Goal: Task Accomplishment & Management: Use online tool/utility

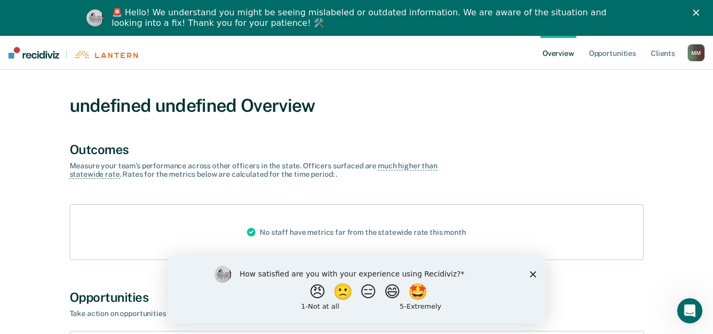
click at [531, 275] on polygon "Close survey" at bounding box center [533, 274] width 6 height 6
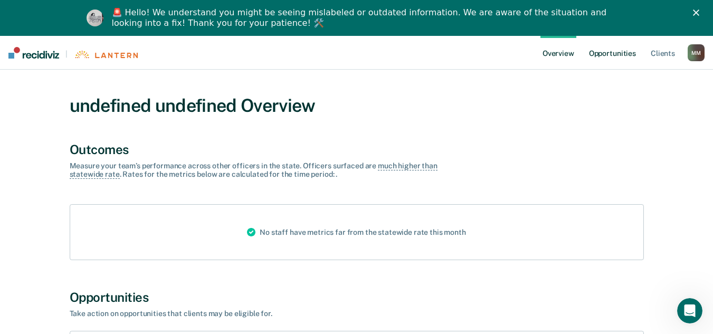
click at [615, 59] on link "Opportunities" at bounding box center [612, 53] width 51 height 34
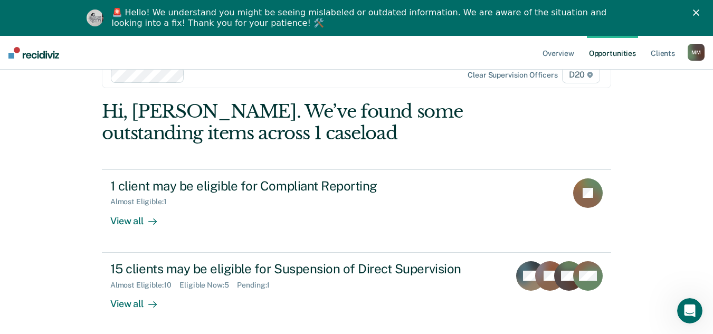
scroll to position [36, 0]
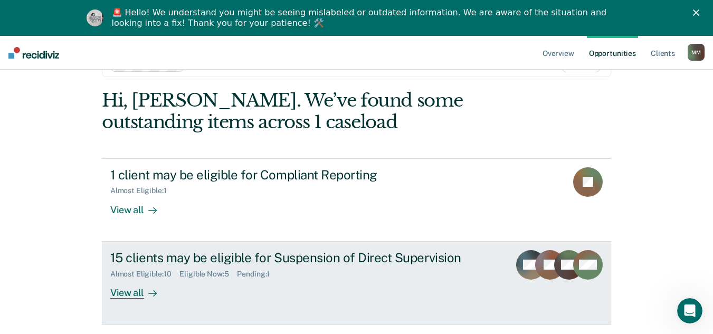
click at [243, 259] on div "15 clients may be eligible for Suspension of Direct Supervision" at bounding box center [295, 257] width 371 height 15
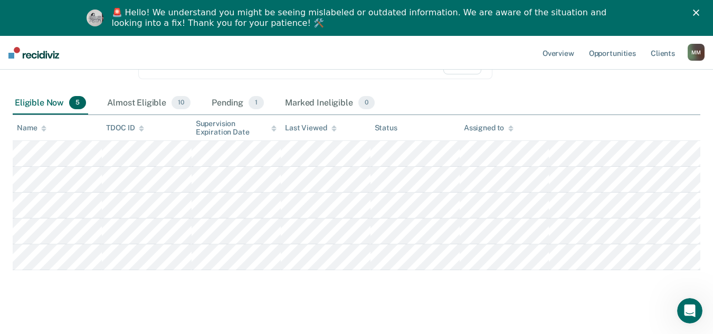
scroll to position [140, 0]
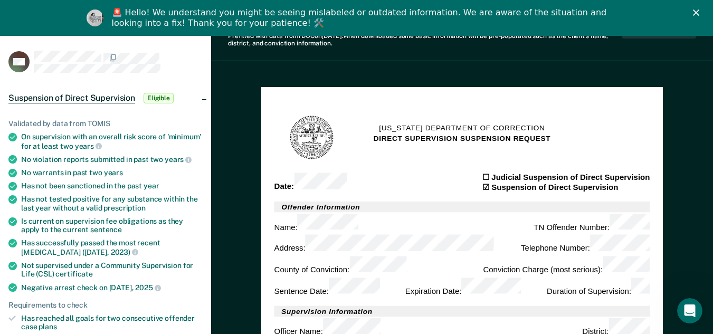
scroll to position [53, 0]
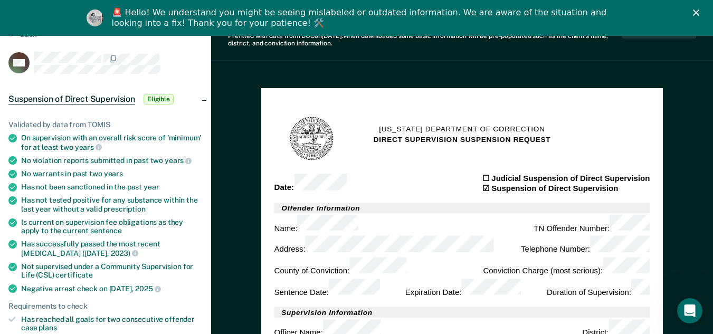
click at [161, 99] on span "Eligible" at bounding box center [159, 99] width 30 height 11
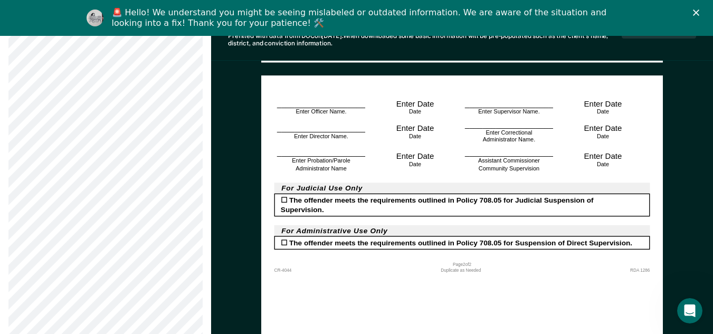
scroll to position [1003, 0]
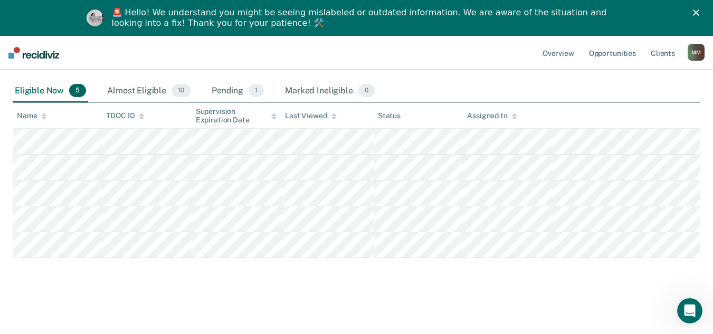
scroll to position [140, 0]
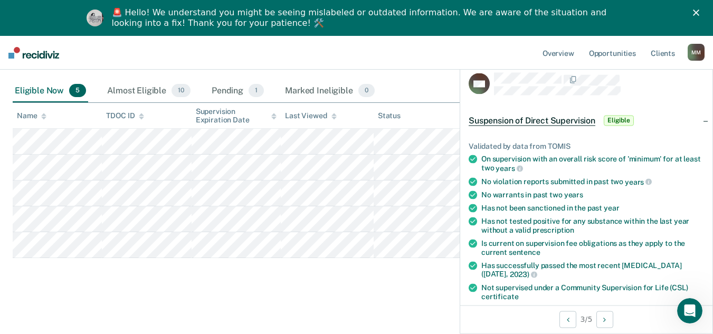
click at [626, 118] on span "Eligible" at bounding box center [619, 120] width 30 height 11
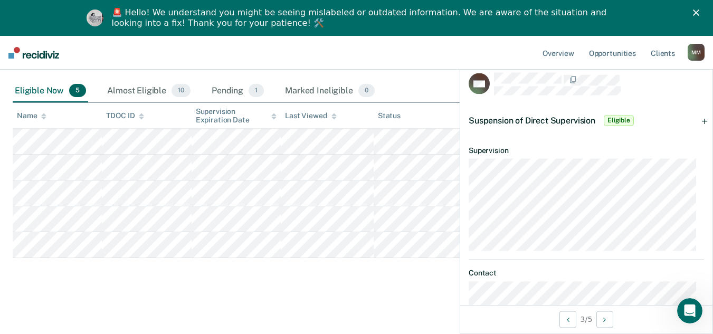
click at [699, 121] on div "Suspension of Direct Supervision Eligible" at bounding box center [586, 120] width 252 height 34
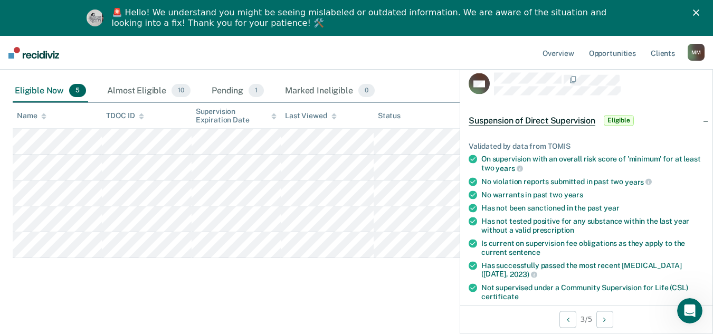
click at [620, 119] on span "Eligible" at bounding box center [619, 120] width 30 height 11
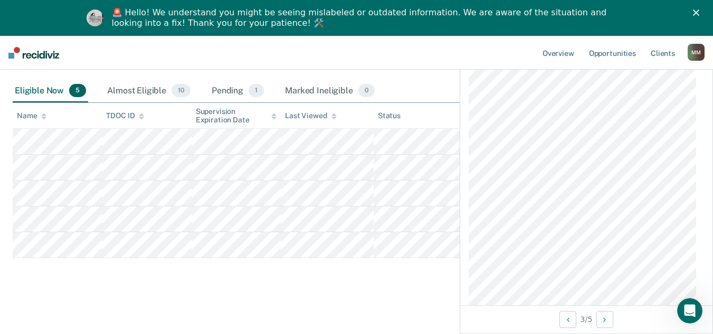
scroll to position [5597, 0]
click at [335, 92] on div "Marked Ineligible 0" at bounding box center [330, 91] width 94 height 23
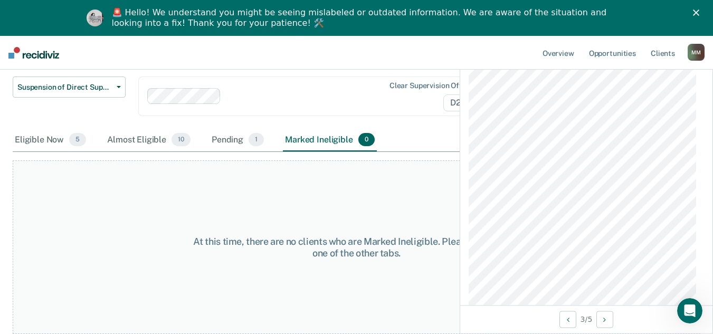
scroll to position [91, 0]
click at [424, 117] on div "Suspension of Direct Supervision Compliant Reporting Supervision Level Downgrad…" at bounding box center [280, 103] width 535 height 52
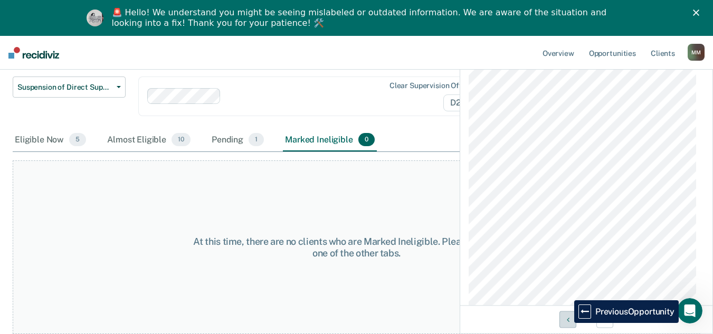
click at [567, 323] on button "Previous Opportunity" at bounding box center [568, 319] width 17 height 17
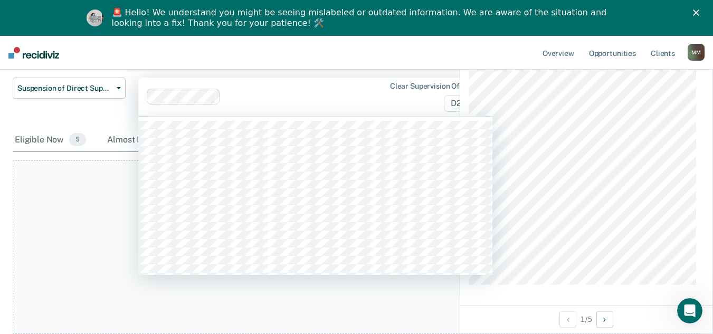
click at [293, 101] on div at bounding box center [303, 97] width 157 height 12
click at [82, 122] on div "Suspension of Direct Supervision Compliant Reporting Supervision Level Downgrad…" at bounding box center [69, 103] width 113 height 51
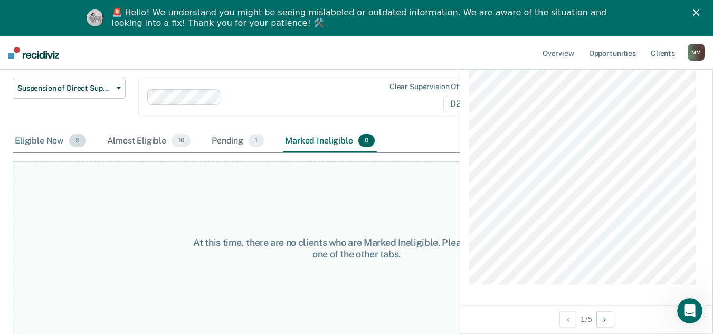
click at [39, 139] on div "Eligible Now 5" at bounding box center [51, 141] width 76 height 23
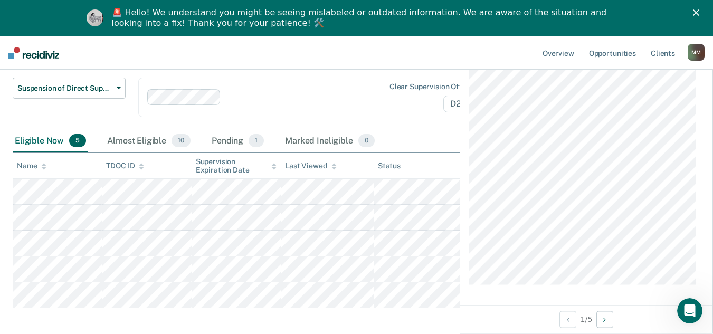
click at [700, 11] on icon "Close" at bounding box center [696, 13] width 6 height 6
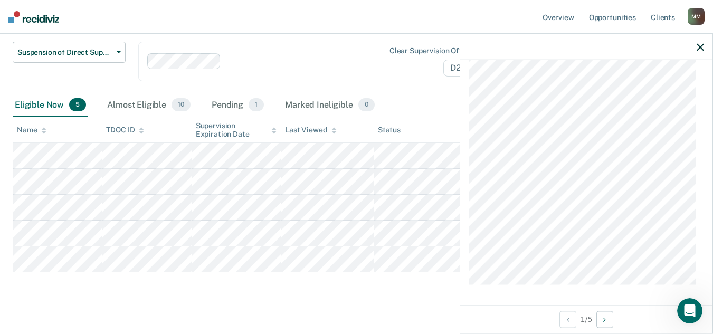
click at [383, 283] on div "Suspension of Direct Supervision Suspension of Direct Supervision is a type of …" at bounding box center [357, 143] width 688 height 320
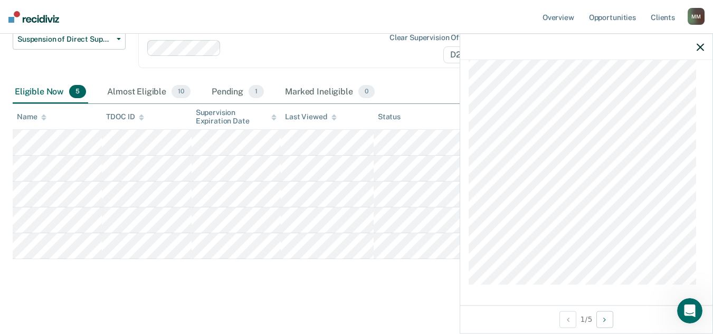
scroll to position [104, 0]
click at [705, 46] on div at bounding box center [586, 47] width 252 height 26
click at [701, 46] on icon "button" at bounding box center [700, 46] width 7 height 7
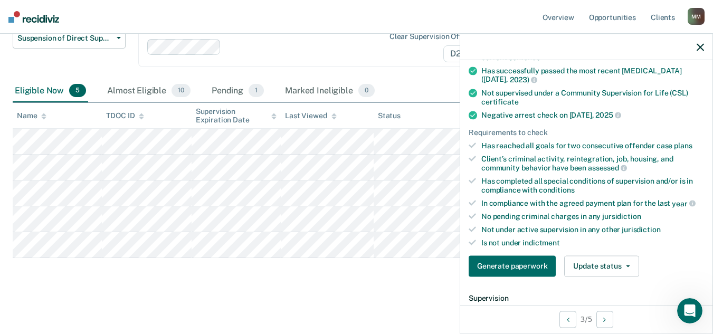
scroll to position [211, 0]
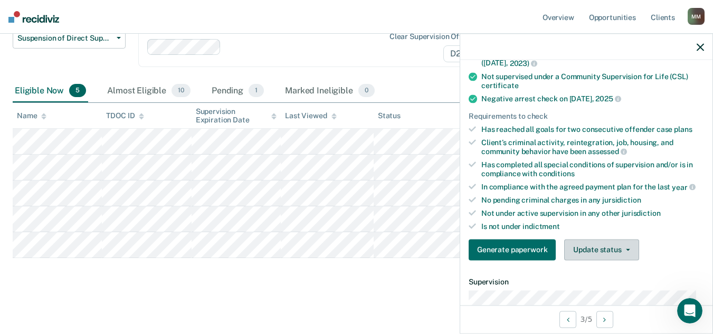
click at [618, 248] on button "Update status" at bounding box center [601, 249] width 74 height 21
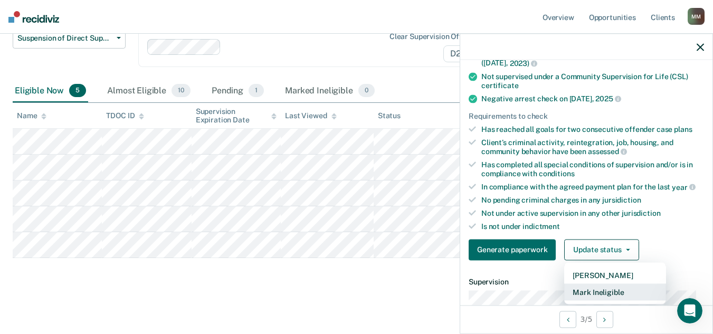
click at [614, 290] on button "Mark Ineligible" at bounding box center [615, 292] width 102 height 17
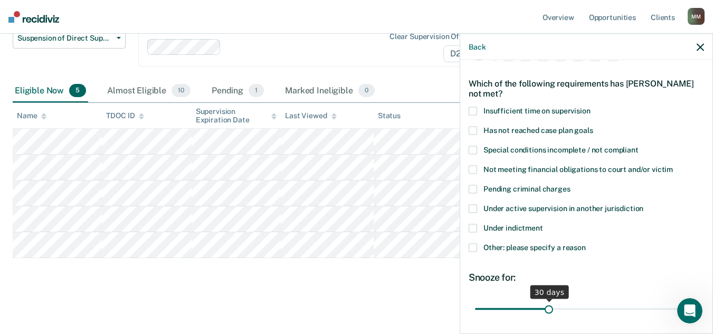
scroll to position [15, 0]
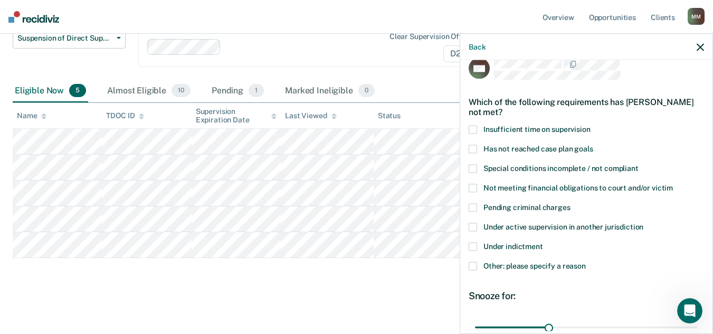
click at [475, 265] on span at bounding box center [473, 266] width 8 height 8
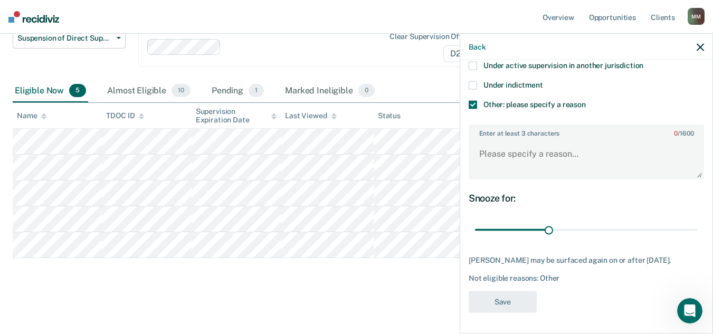
scroll to position [185, 0]
click at [492, 139] on textarea "Enter at least 3 characters 0 / 1600" at bounding box center [586, 158] width 233 height 39
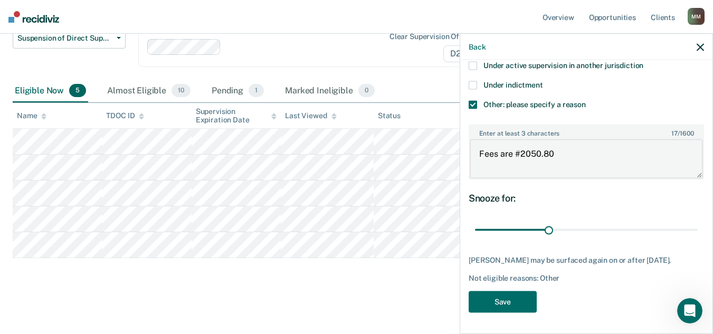
click at [519, 145] on textarea "Fees are #2050.80" at bounding box center [586, 158] width 233 height 39
type textarea "Fees are $2050.80"
click at [508, 305] on button "Save" at bounding box center [503, 302] width 68 height 22
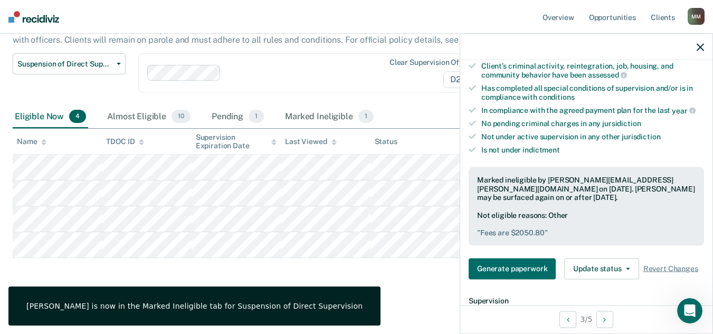
scroll to position [290, 0]
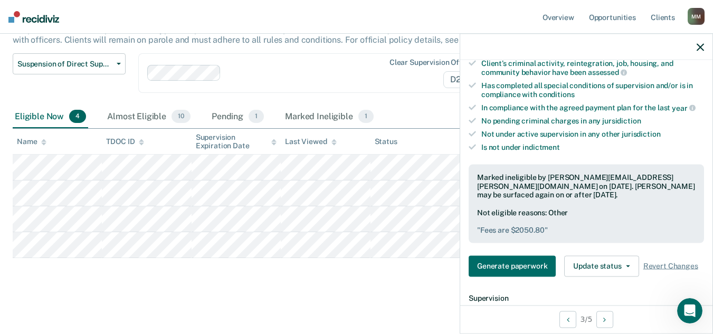
drag, startPoint x: 700, startPoint y: 48, endPoint x: 574, endPoint y: 161, distance: 169.0
click at [700, 48] on icon "button" at bounding box center [700, 46] width 7 height 7
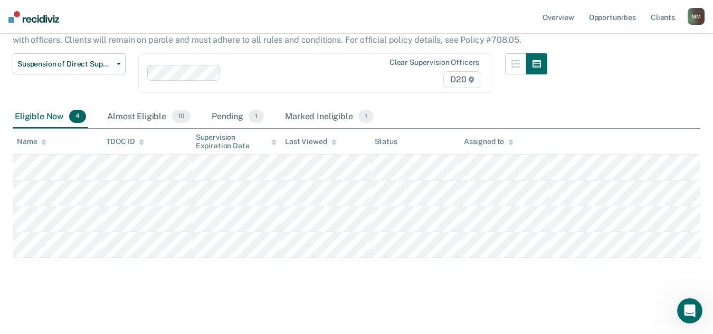
click at [254, 77] on div at bounding box center [303, 73] width 156 height 12
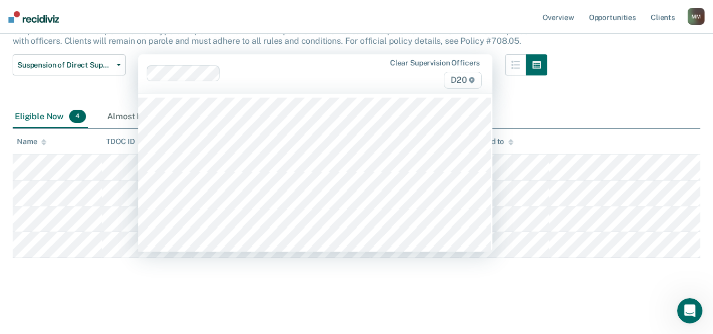
scroll to position [77, 0]
type input "p"
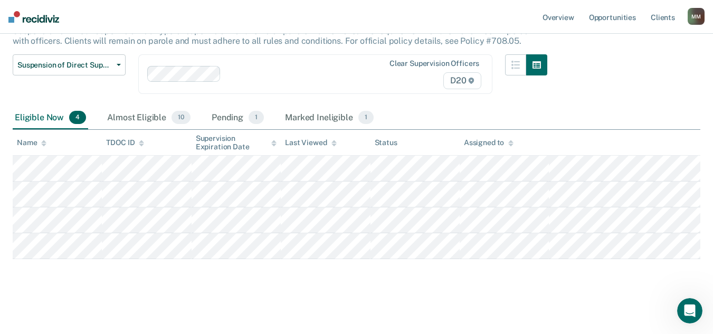
click at [163, 301] on main "Suspension of Direct Supervision Suspension of Direct Supervision is a type of …" at bounding box center [356, 155] width 713 height 353
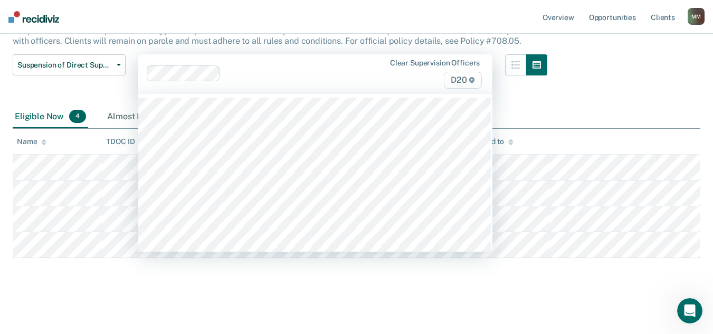
click at [239, 78] on div at bounding box center [303, 74] width 157 height 12
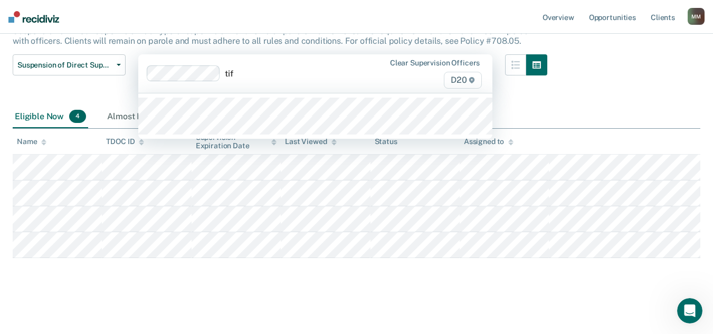
type input "tiff"
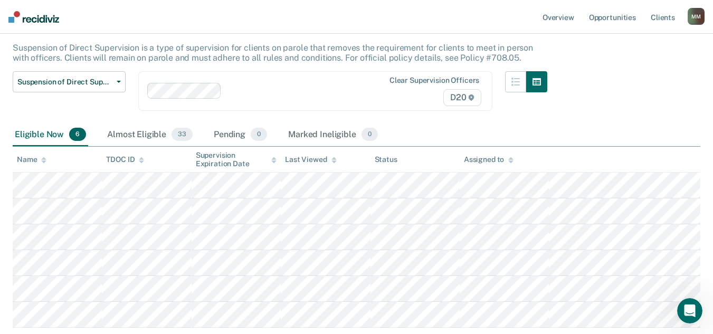
scroll to position [24, 0]
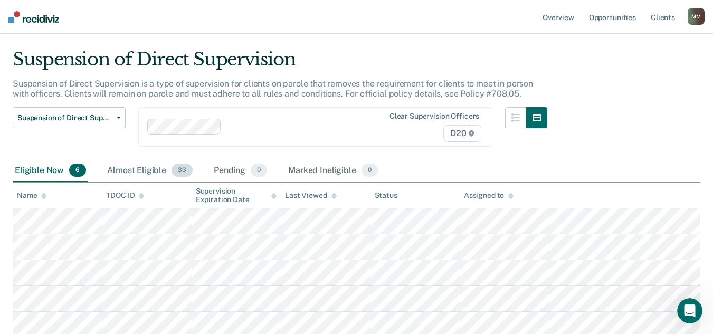
click at [138, 172] on div "Almost Eligible 33" at bounding box center [150, 170] width 90 height 23
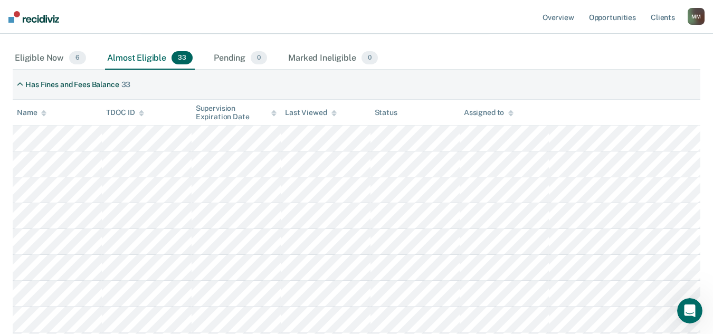
scroll to position [119, 0]
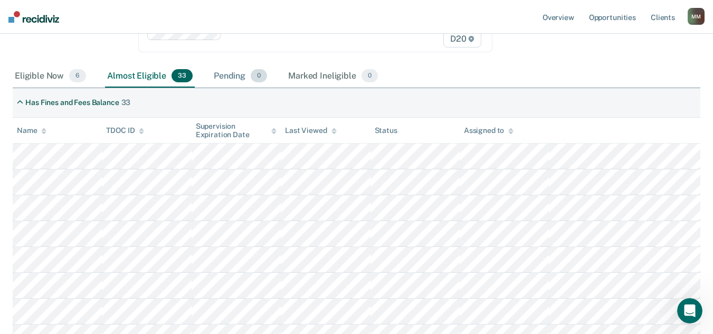
click at [240, 77] on div "Pending 0" at bounding box center [241, 76] width 58 height 23
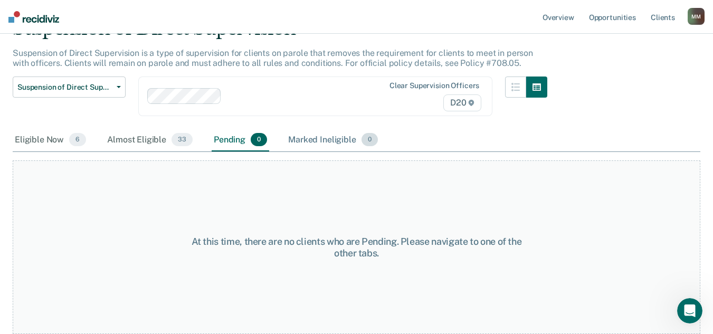
click at [327, 142] on div "Marked Ineligible 0" at bounding box center [333, 140] width 94 height 23
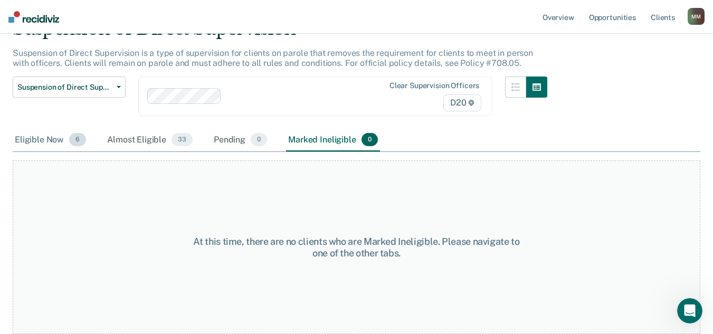
click at [33, 139] on div "Eligible Now 6" at bounding box center [51, 140] width 76 height 23
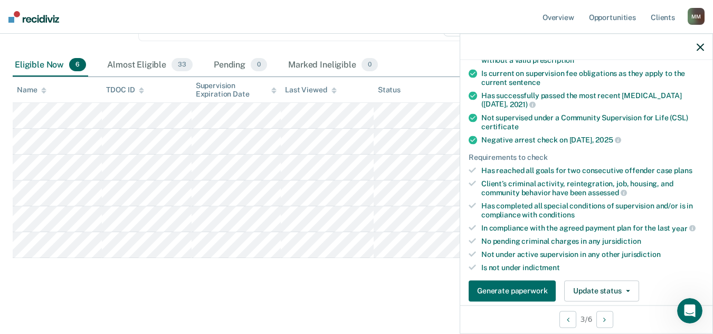
scroll to position [264, 0]
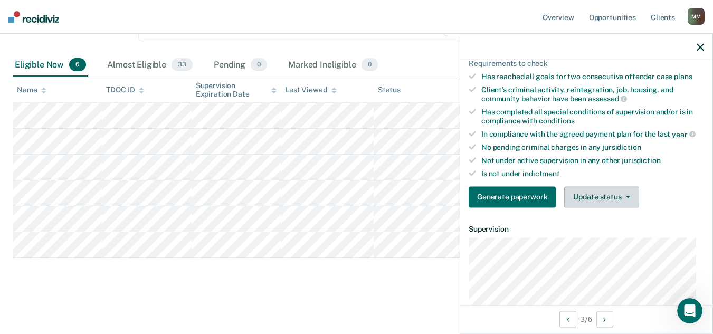
click at [603, 194] on button "Update status" at bounding box center [601, 196] width 74 height 21
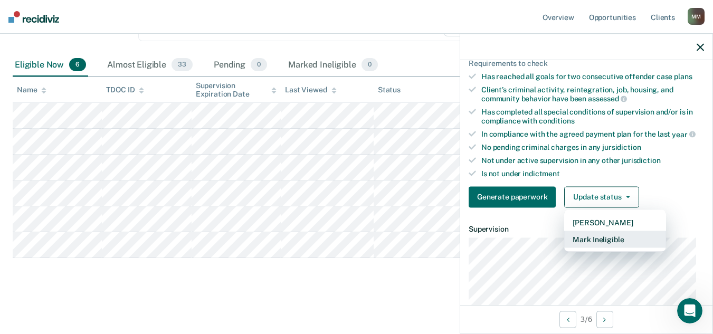
click at [607, 238] on button "Mark Ineligible" at bounding box center [615, 239] width 102 height 17
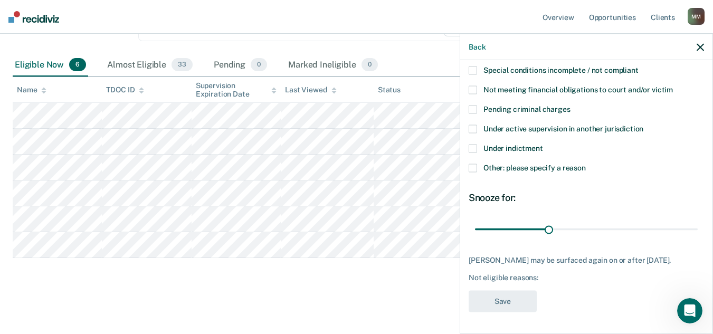
click at [476, 164] on span at bounding box center [473, 168] width 8 height 8
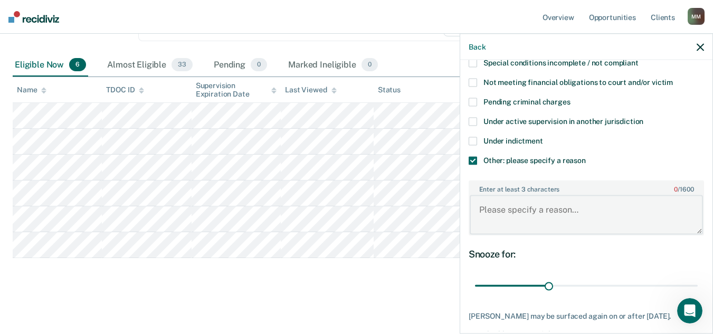
click at [515, 206] on textarea "Enter at least 3 characters 0 / 1600" at bounding box center [586, 214] width 233 height 39
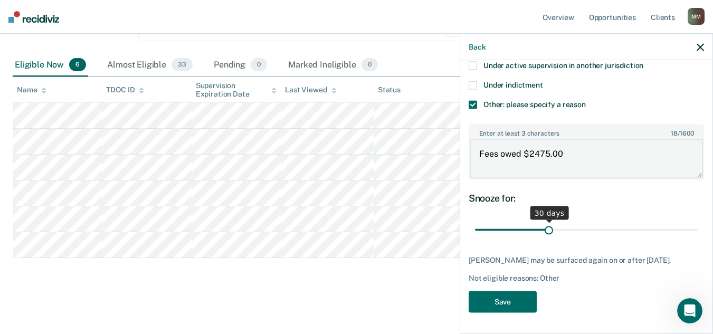
scroll to position [185, 0]
type textarea "Fees owed $2475.00"
click at [508, 303] on button "Save" at bounding box center [503, 302] width 68 height 22
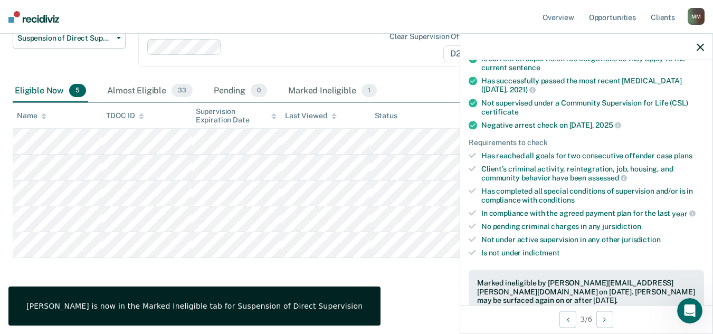
click at [701, 51] on icon "button" at bounding box center [700, 46] width 7 height 7
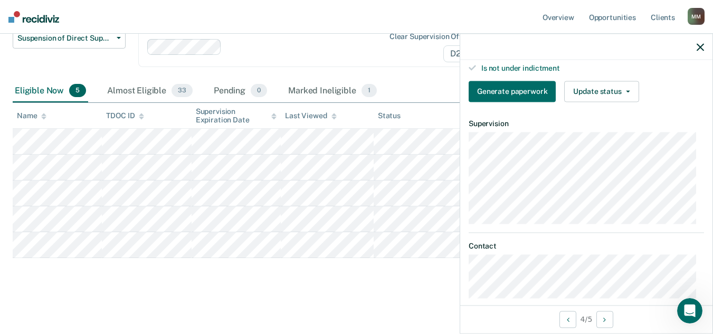
scroll to position [211, 0]
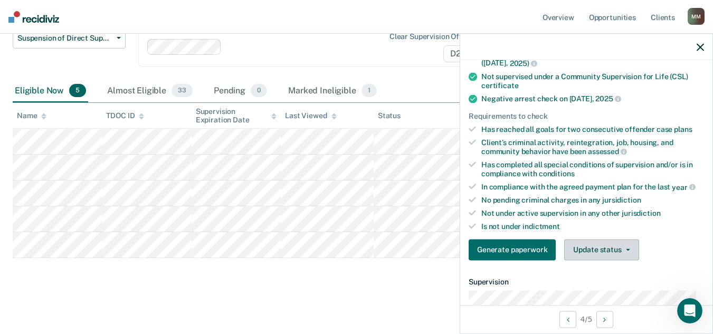
click at [607, 253] on button "Update status" at bounding box center [601, 249] width 74 height 21
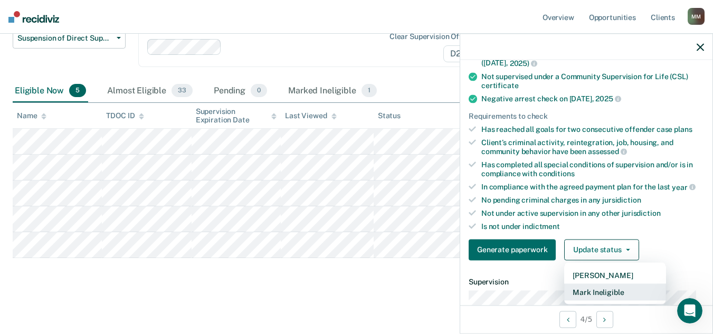
click at [608, 293] on button "Mark Ineligible" at bounding box center [615, 292] width 102 height 17
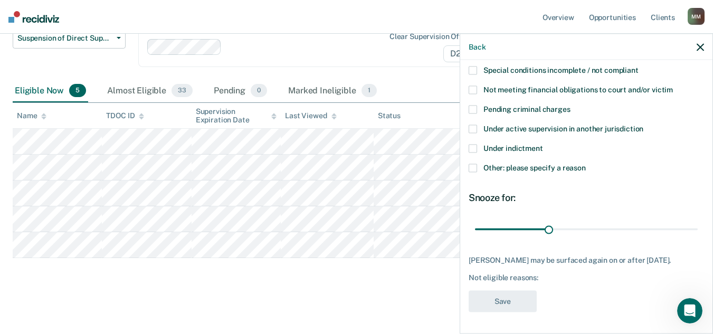
click at [473, 164] on span at bounding box center [473, 168] width 8 height 8
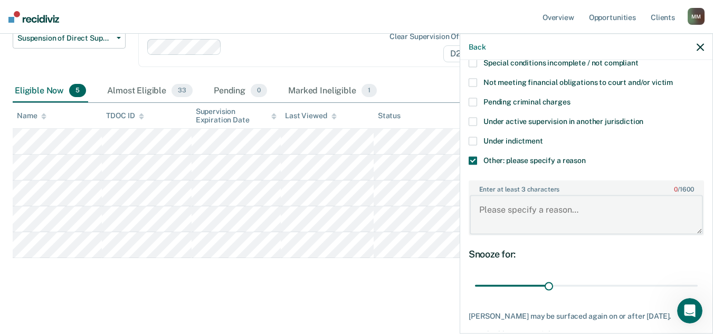
click at [513, 209] on textarea "Enter at least 3 characters 0 / 1600" at bounding box center [586, 214] width 233 height 39
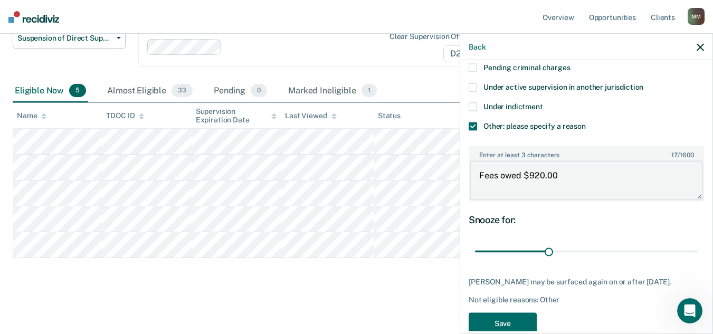
scroll to position [174, 0]
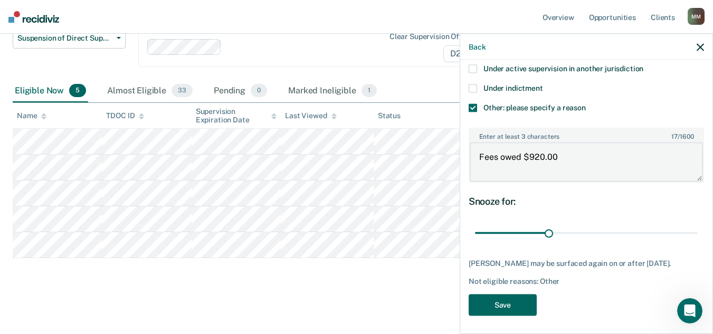
type textarea "Fees owed $920.00"
click at [504, 316] on button "Save" at bounding box center [503, 305] width 68 height 22
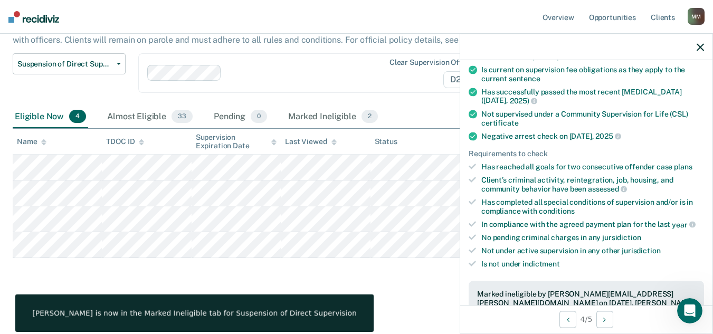
click at [700, 47] on icon "button" at bounding box center [700, 46] width 7 height 7
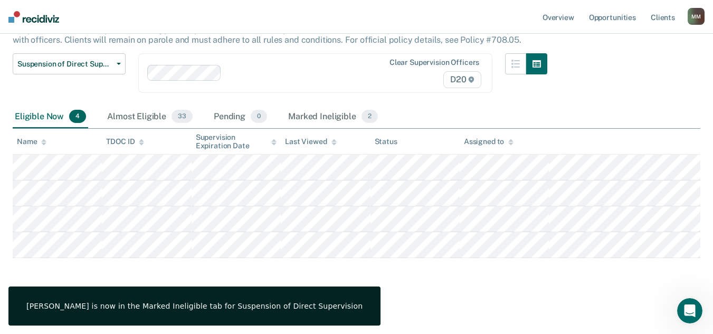
click at [476, 296] on main "Suspension of Direct Supervision Suspension of Direct Supervision is a type of …" at bounding box center [356, 154] width 713 height 353
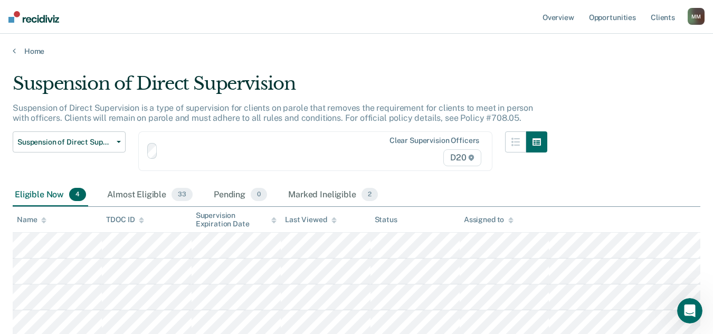
scroll to position [78, 0]
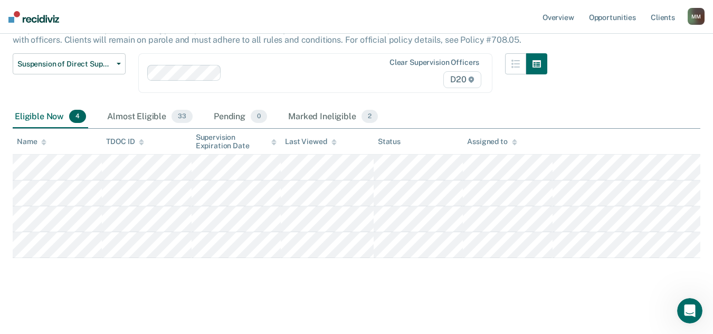
click at [569, 102] on div "Suspension of Direct Supervision Suspension of Direct Supervision is a type of …" at bounding box center [357, 125] width 688 height 260
